Goal: Check status: Check status

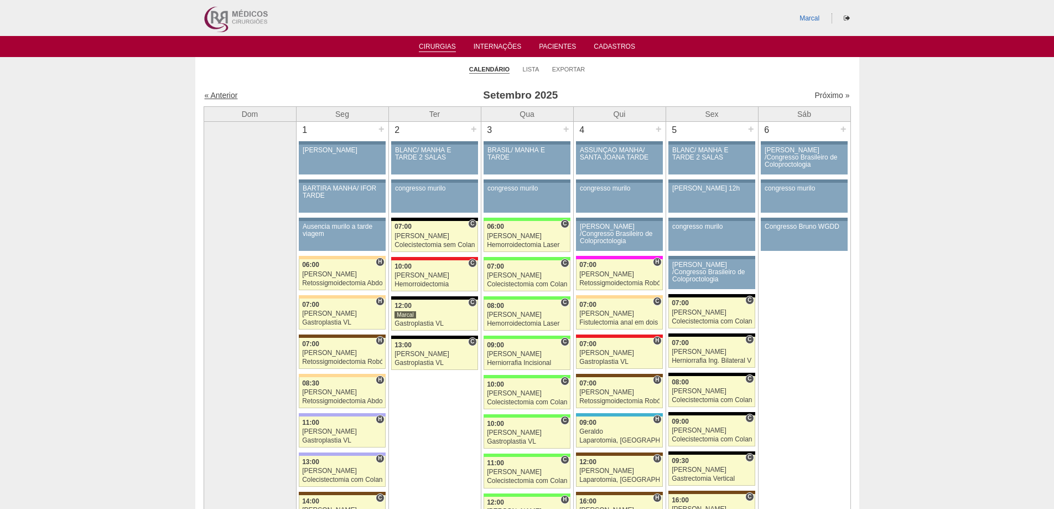
click at [222, 96] on link "« Anterior" at bounding box center [221, 95] width 33 height 9
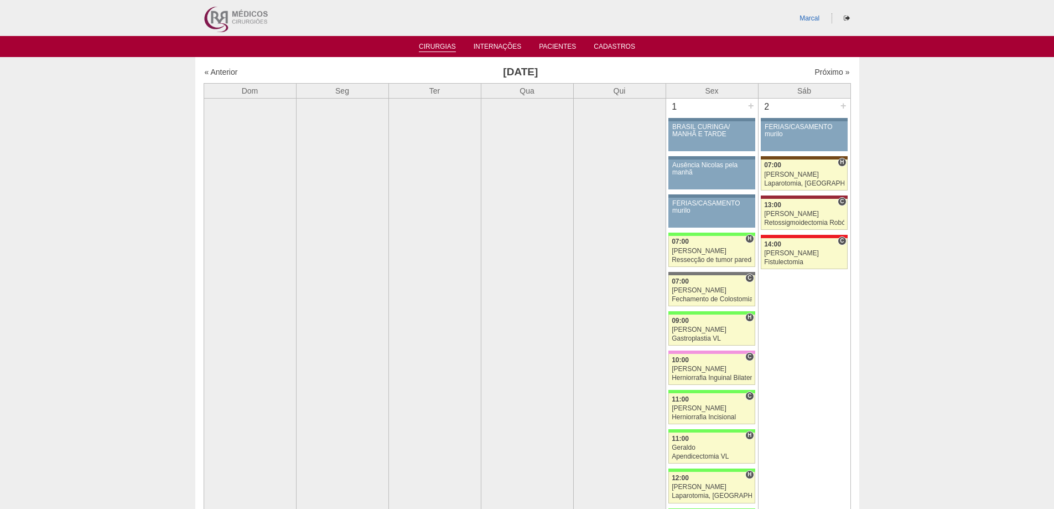
click at [448, 45] on link "Cirurgias" at bounding box center [437, 47] width 37 height 9
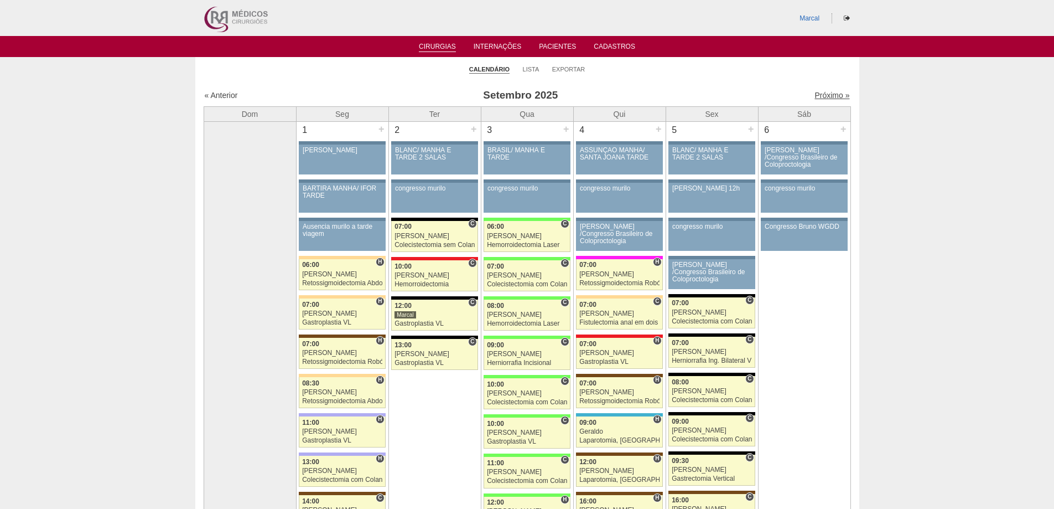
click at [816, 96] on link "Próximo »" at bounding box center [832, 95] width 35 height 9
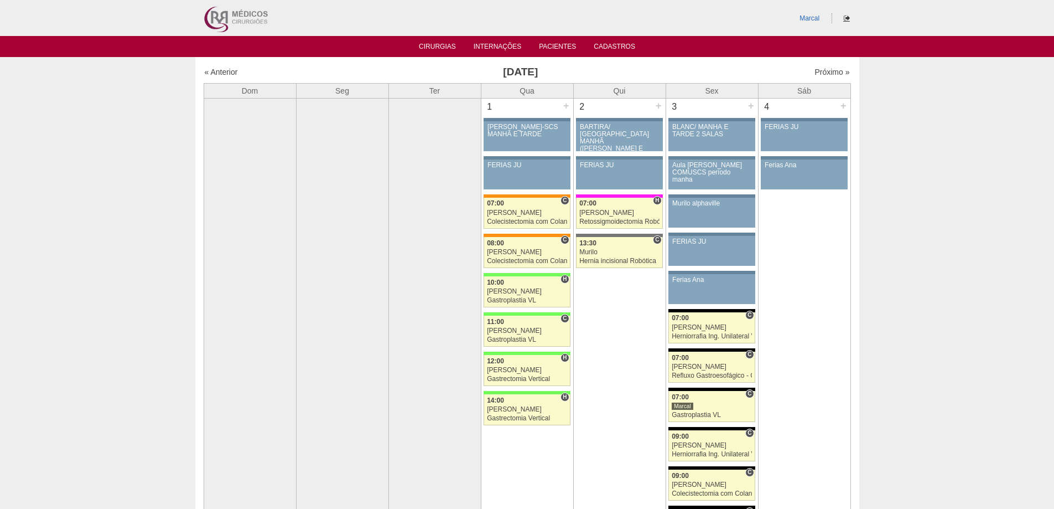
click at [844, 19] on icon at bounding box center [847, 18] width 6 height 7
